Goal: Task Accomplishment & Management: Manage account settings

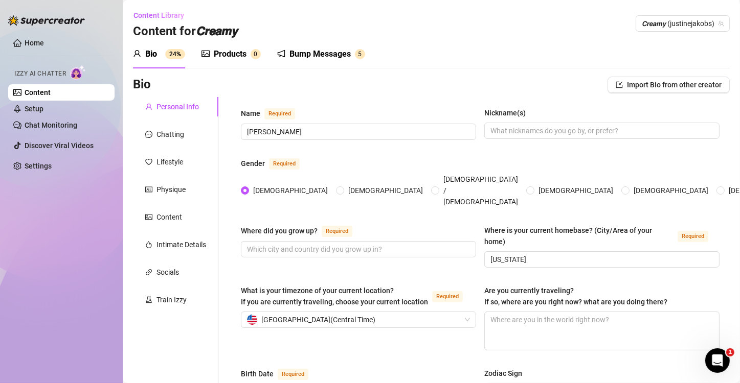
click at [327, 54] on div "Bump Messages" at bounding box center [319, 54] width 61 height 12
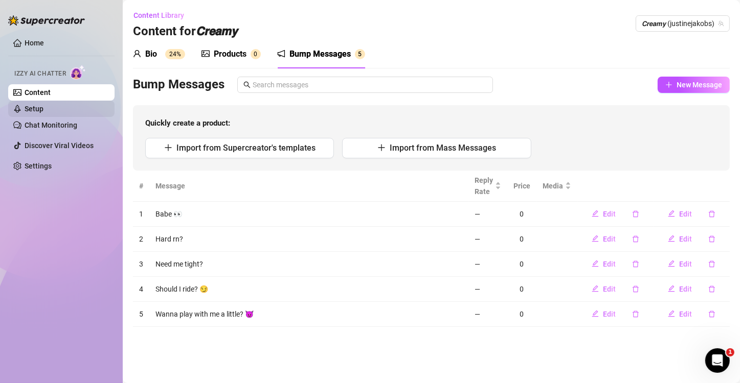
click at [43, 110] on link "Setup" at bounding box center [34, 109] width 19 height 8
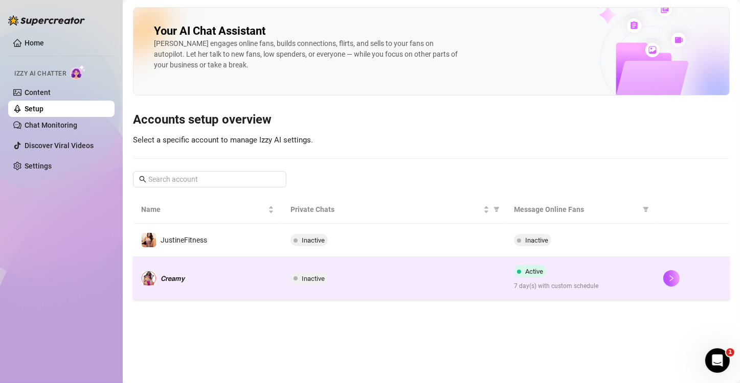
click at [391, 282] on div "Inactive" at bounding box center [394, 279] width 208 height 12
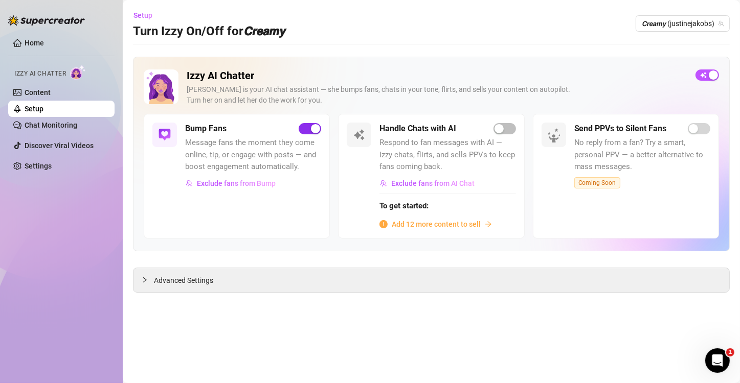
click at [306, 133] on span "button" at bounding box center [310, 128] width 22 height 11
click at [701, 74] on div "button" at bounding box center [700, 75] width 9 height 9
click at [311, 131] on div "button" at bounding box center [315, 128] width 9 height 9
